Goal: Transaction & Acquisition: Subscribe to service/newsletter

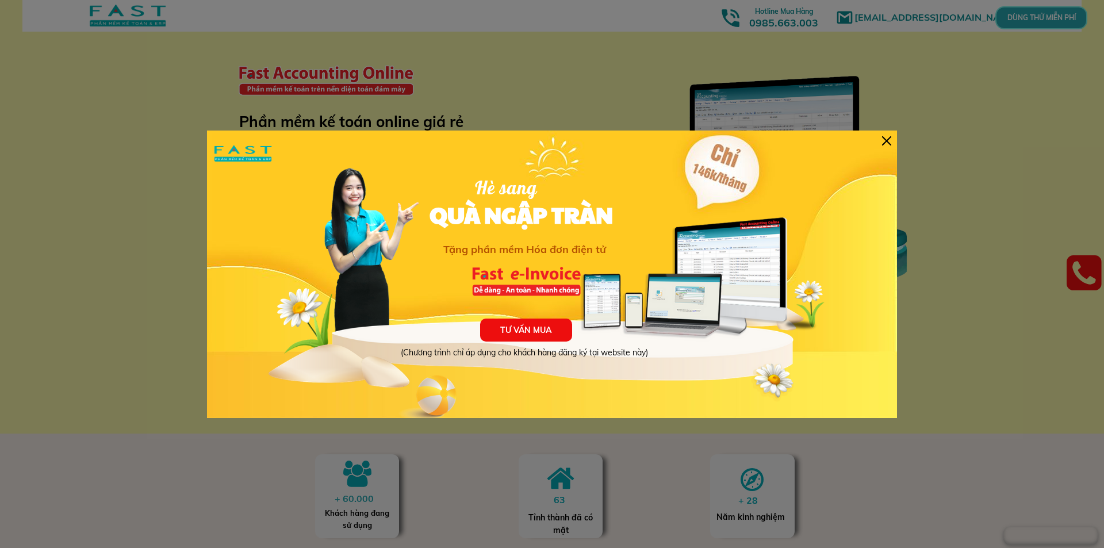
click at [882, 141] on div at bounding box center [886, 140] width 9 height 9
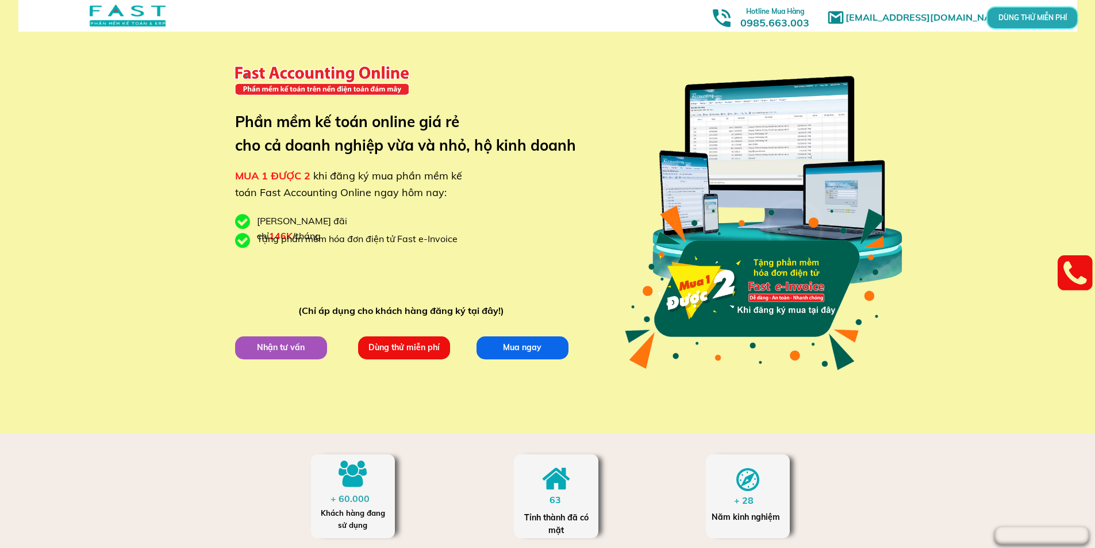
click at [390, 351] on p "Dùng thử miễn phí" at bounding box center [404, 347] width 92 height 23
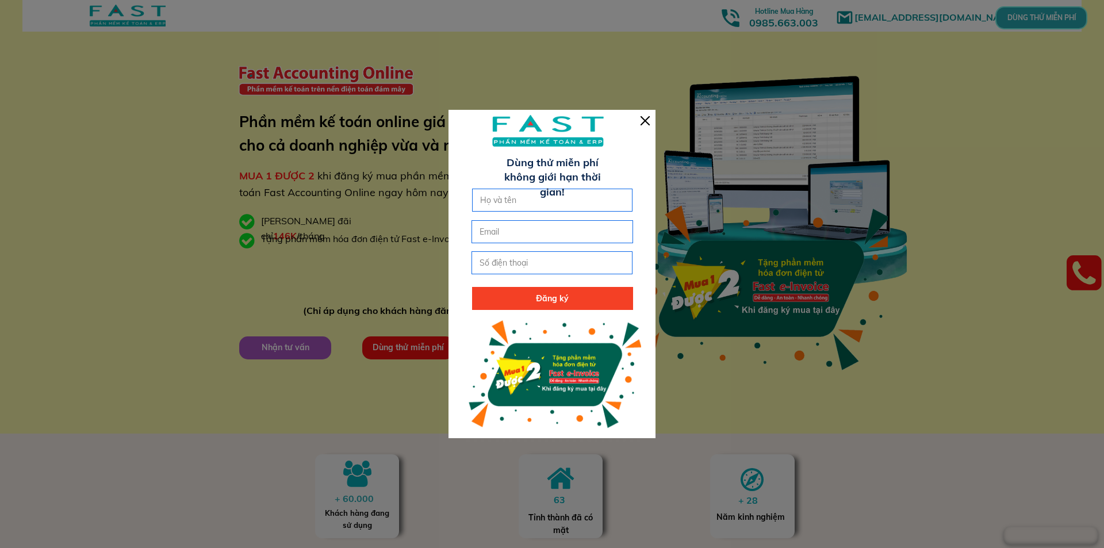
click at [536, 201] on input "text" at bounding box center [552, 200] width 151 height 22
type input "[PERSON_NAME]"
click at [516, 237] on input "email" at bounding box center [552, 232] width 151 height 22
type input "[EMAIL_ADDRESS][DOMAIN_NAME]"
click at [516, 265] on input "tel" at bounding box center [552, 263] width 151 height 22
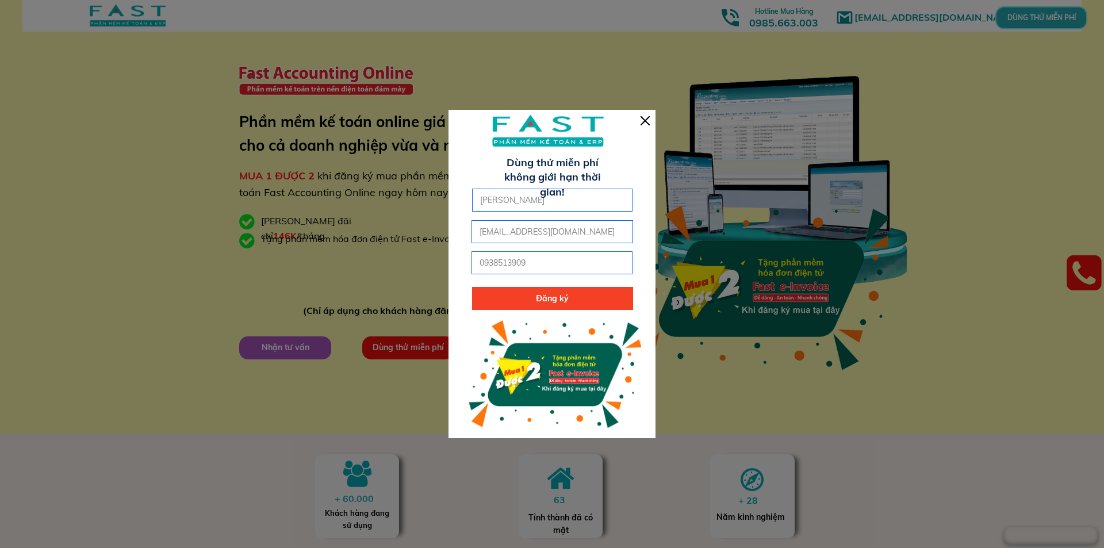
type input "0938513909"
click at [538, 298] on p "Đăng ký" at bounding box center [552, 298] width 161 height 23
